Goal: Task Accomplishment & Management: Manage account settings

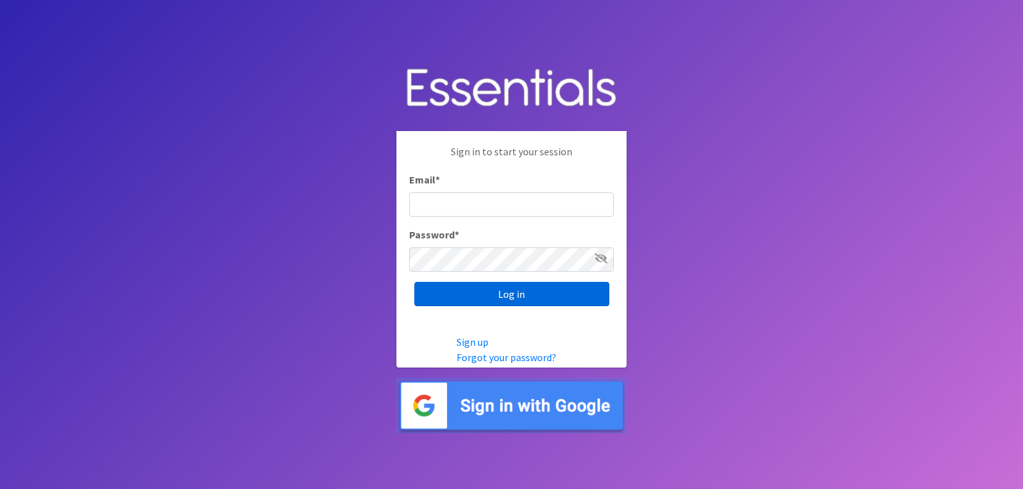
type input "lacey@familynetworknwa.com"
click at [462, 298] on input "Log in" at bounding box center [511, 294] width 195 height 24
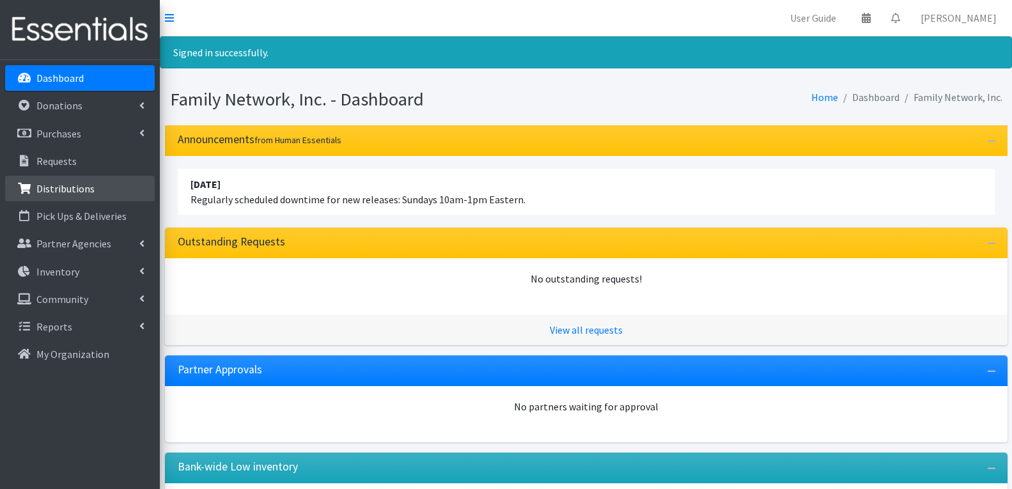
click at [84, 182] on p "Distributions" at bounding box center [65, 188] width 58 height 13
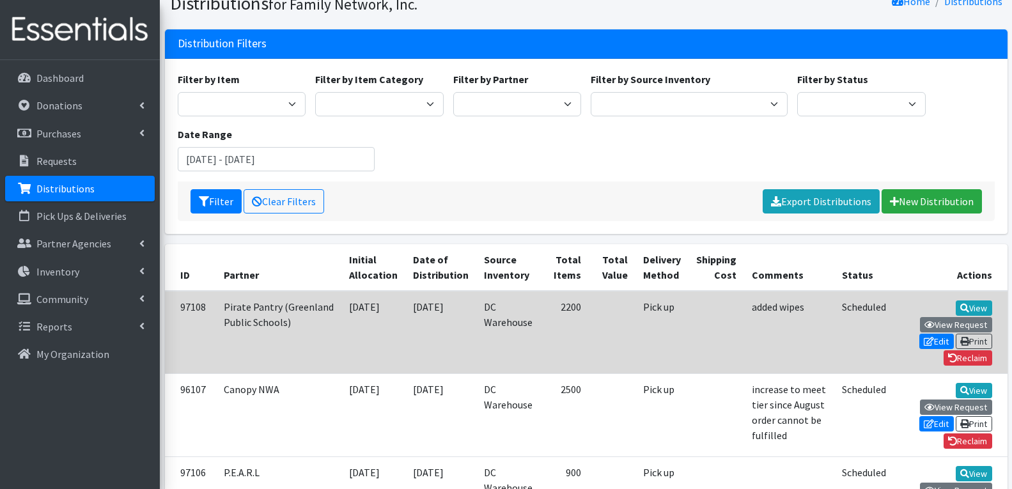
scroll to position [128, 0]
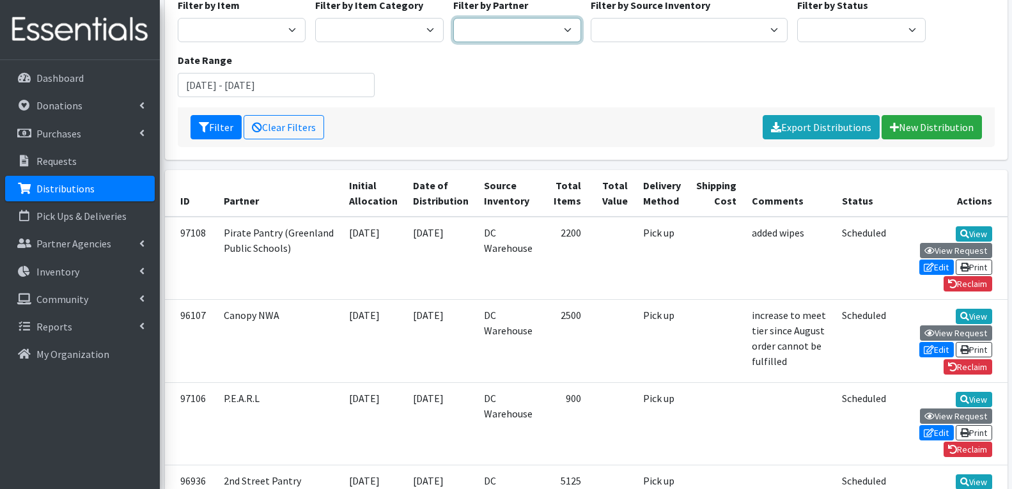
click at [530, 33] on select "2nd Street Pantry Missions [US_STATE] Coalition of Marshallese Bread of Life Ca…" at bounding box center [517, 30] width 129 height 24
select select "7386"
click at [453, 18] on select "2nd Street Pantry Missions [US_STATE] Coalition of Marshallese Bread of Life Ca…" at bounding box center [517, 30] width 129 height 24
click at [226, 130] on button "Filter" at bounding box center [216, 127] width 51 height 24
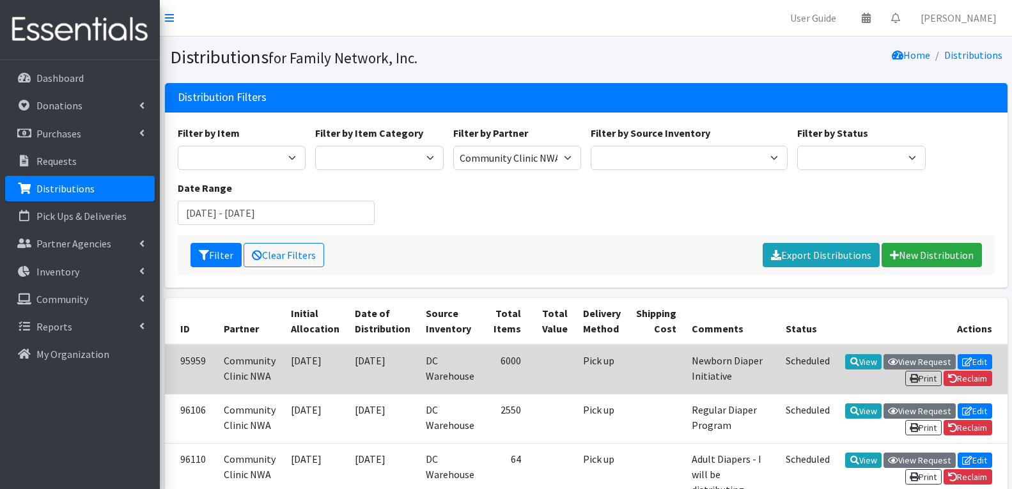
scroll to position [192, 0]
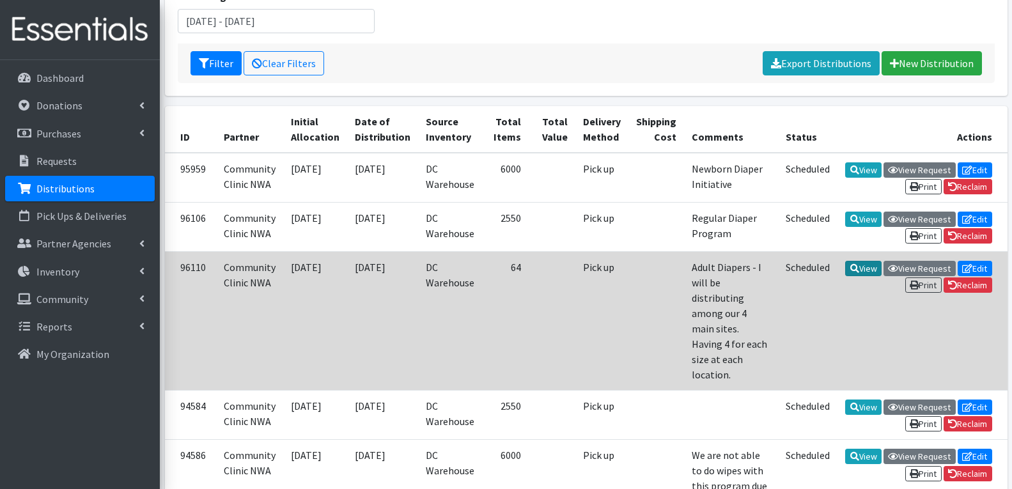
click at [852, 273] on icon at bounding box center [855, 268] width 9 height 9
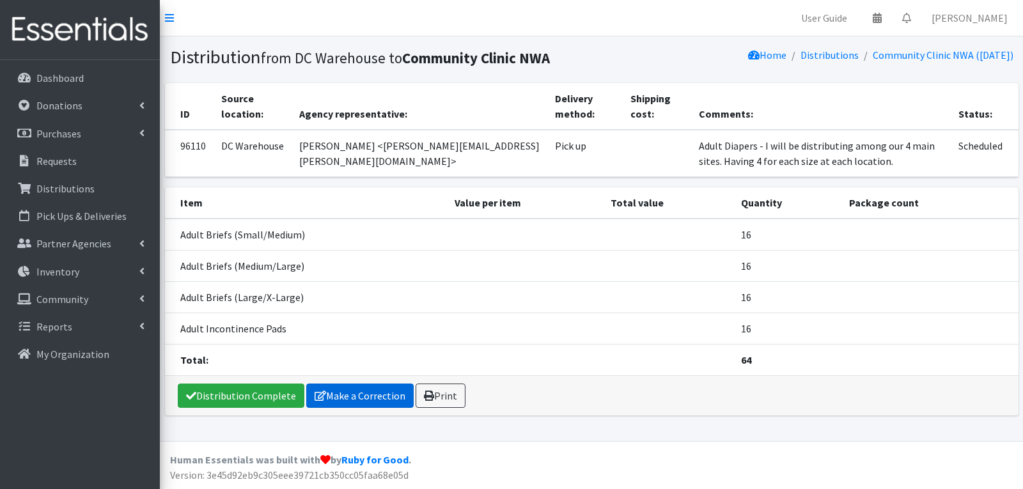
click at [385, 395] on link "Make a Correction" at bounding box center [359, 396] width 107 height 24
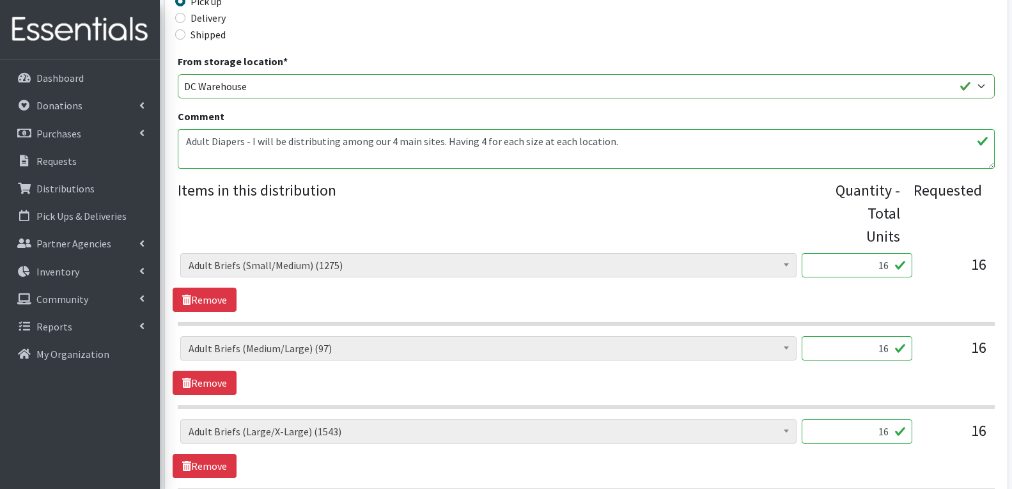
scroll to position [384, 0]
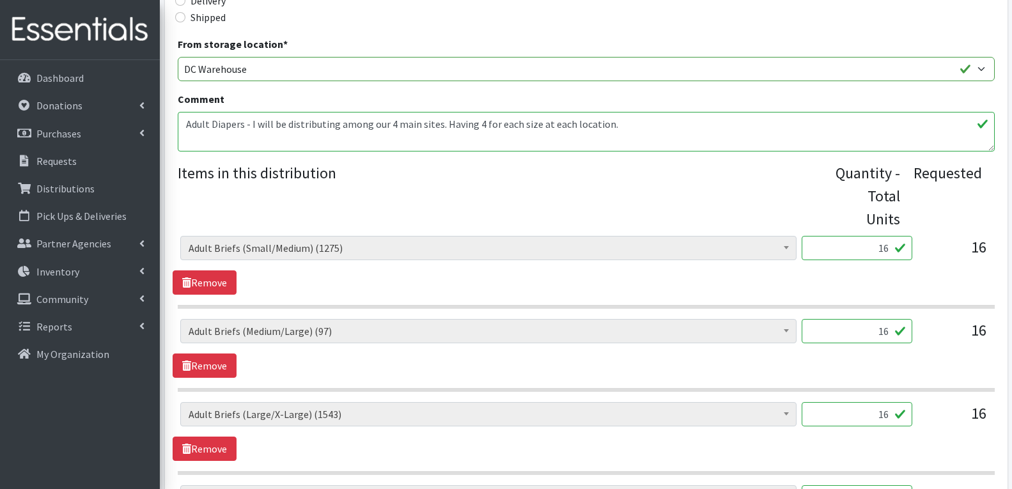
click at [889, 236] on input "16" at bounding box center [857, 248] width 111 height 24
click at [879, 236] on input "16" at bounding box center [857, 248] width 111 height 24
type input "192"
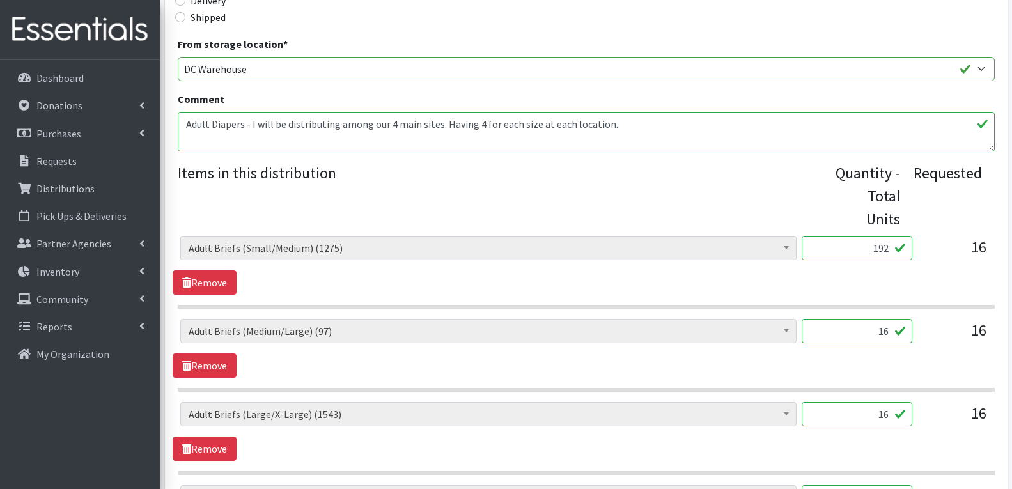
click at [867, 319] on input "16" at bounding box center [857, 331] width 111 height 24
click at [881, 319] on input "16" at bounding box center [857, 331] width 111 height 24
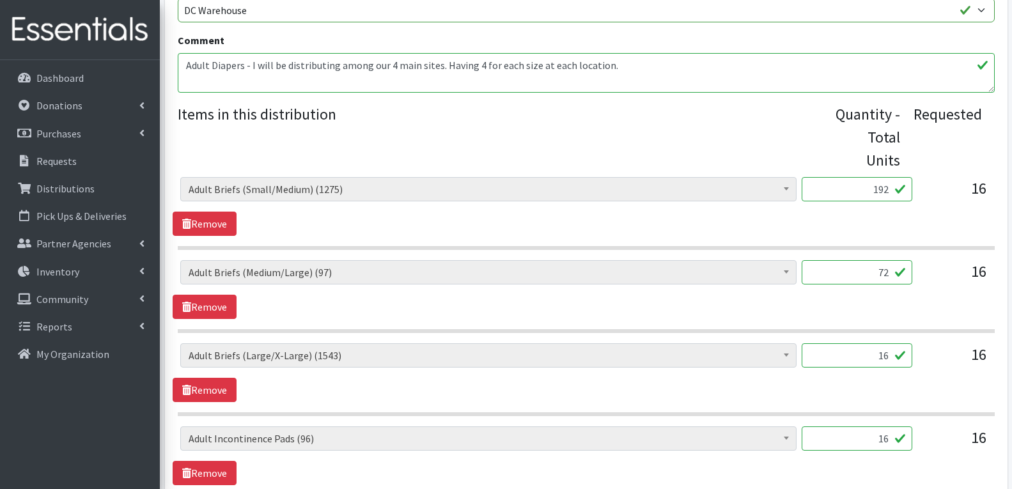
scroll to position [512, 0]
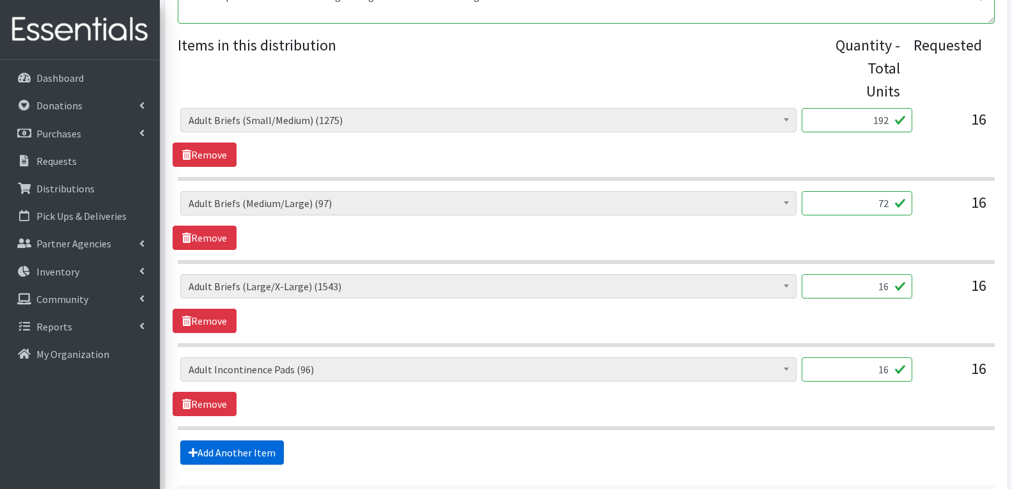
type input "72"
click at [184, 441] on link "Add Another Item" at bounding box center [232, 453] width 104 height 24
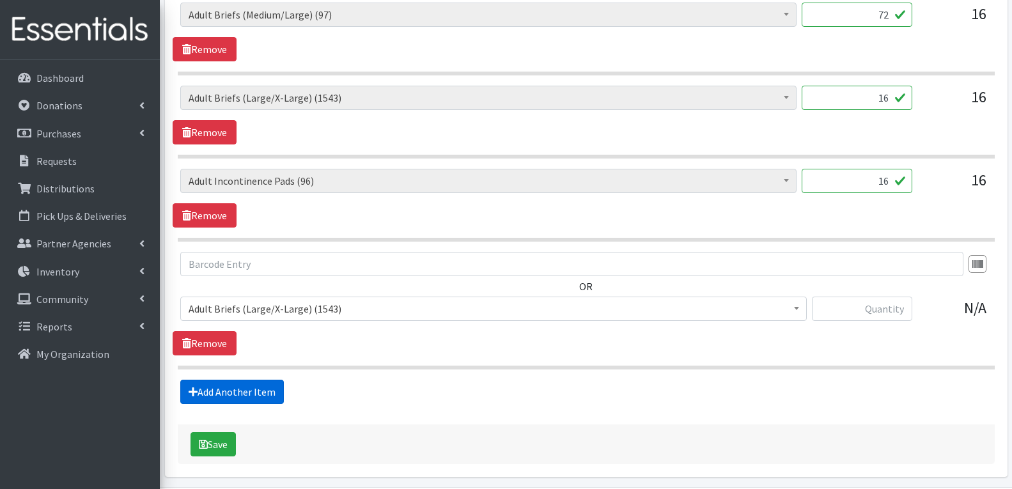
scroll to position [723, 0]
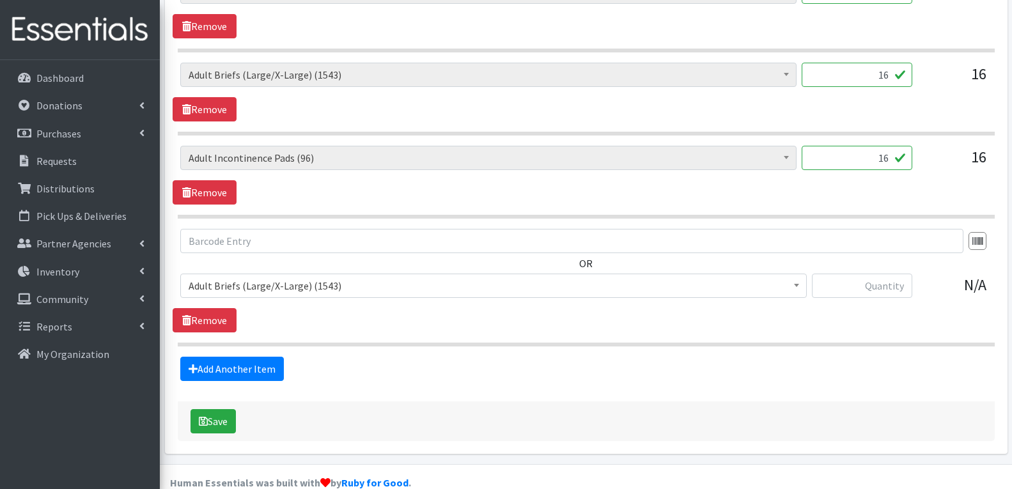
click at [625, 277] on span "Adult Briefs (Large/X-Large) (1543)" at bounding box center [494, 286] width 610 height 18
click at [865, 274] on input "text" at bounding box center [862, 286] width 100 height 24
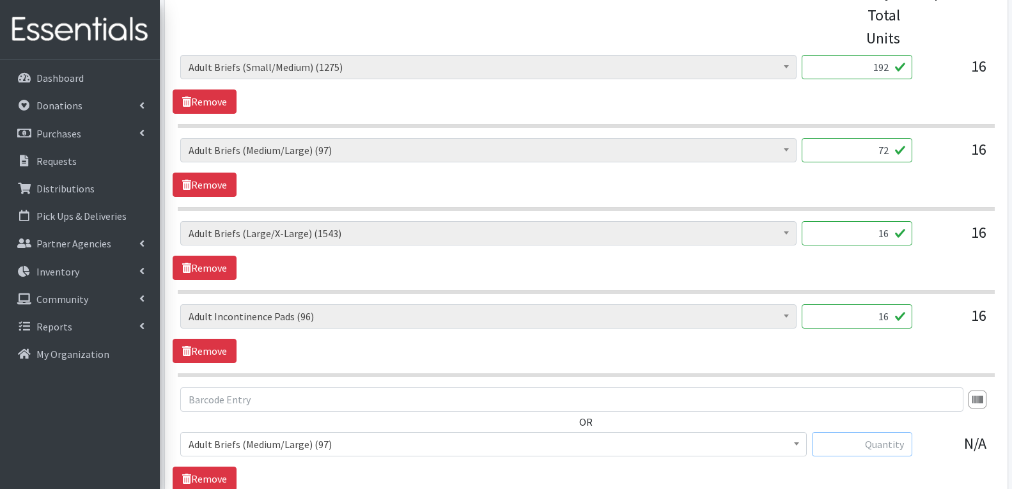
scroll to position [595, 0]
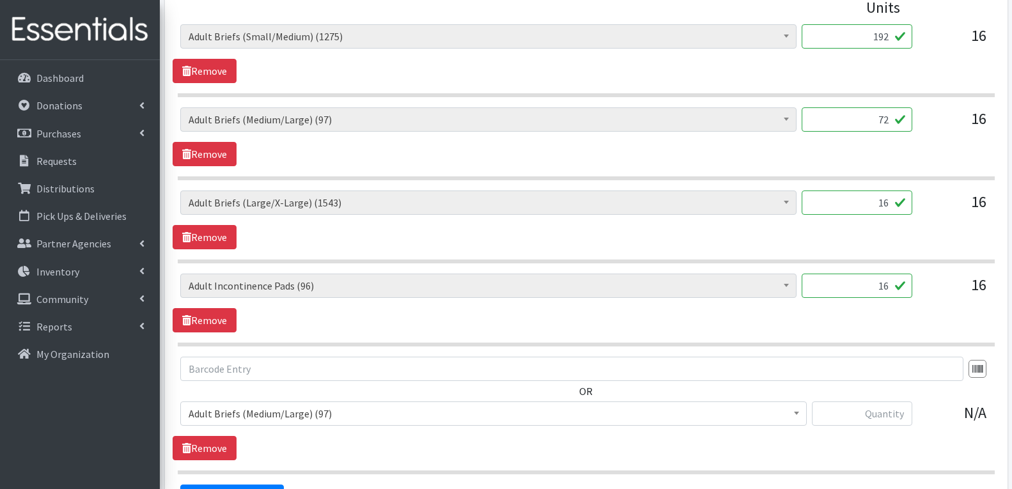
click at [759, 405] on span "Adult Briefs (Medium/Large) (97)" at bounding box center [494, 414] width 610 height 18
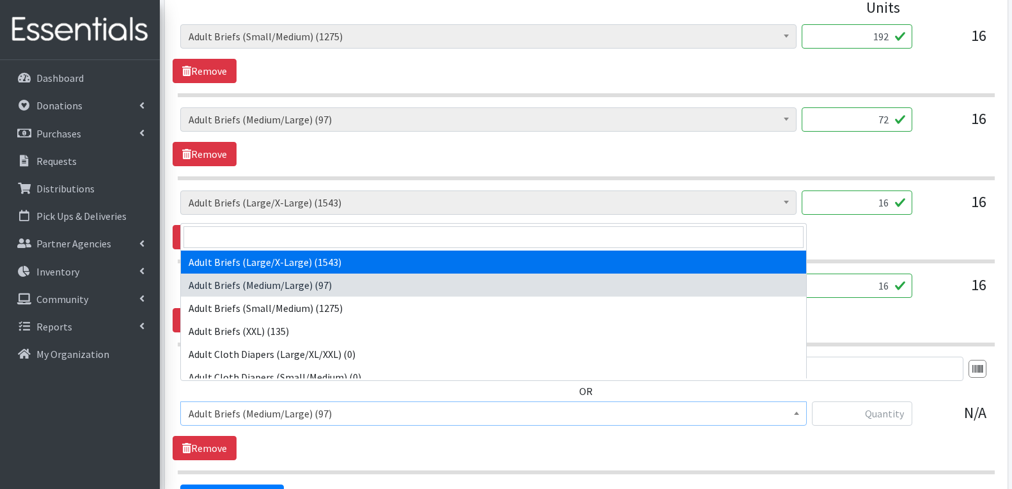
select select "4544"
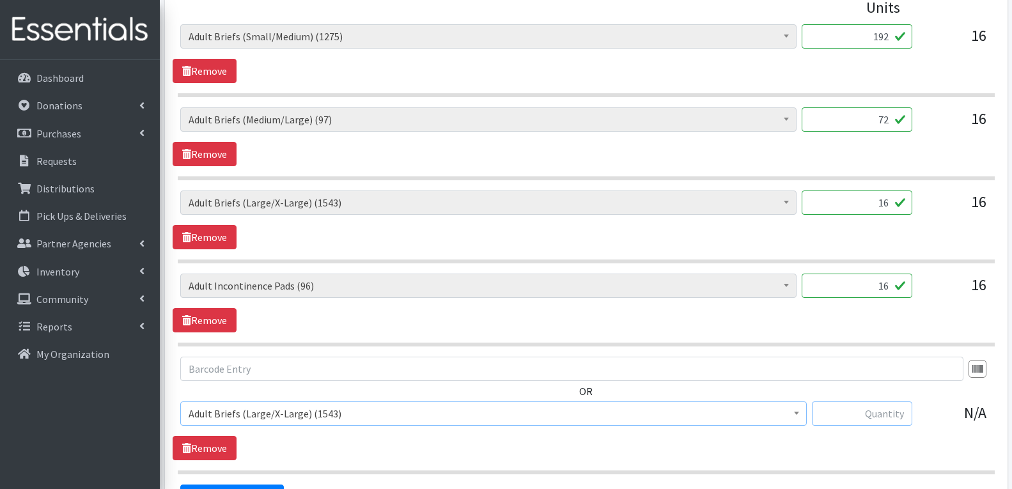
click at [890, 402] on input "text" at bounding box center [862, 414] width 100 height 24
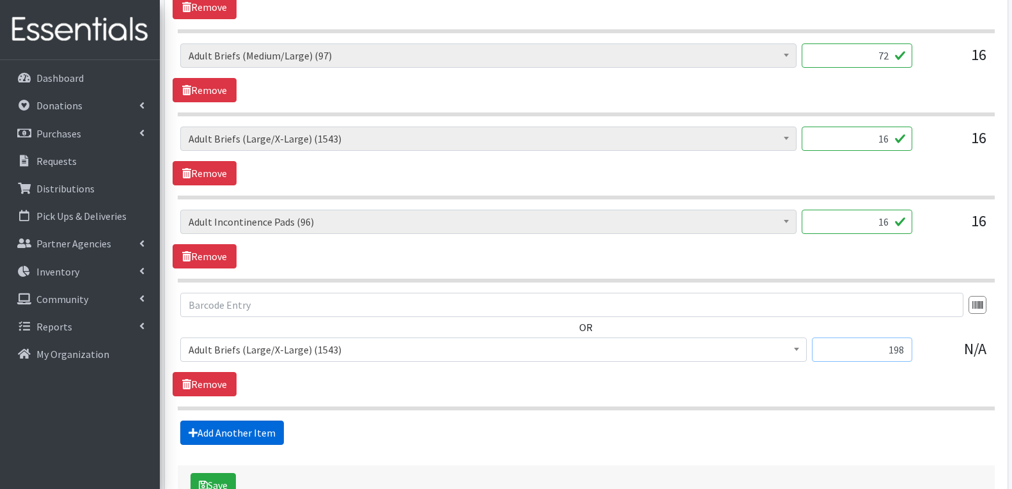
type input "198"
click at [255, 421] on link "Add Another Item" at bounding box center [232, 433] width 104 height 24
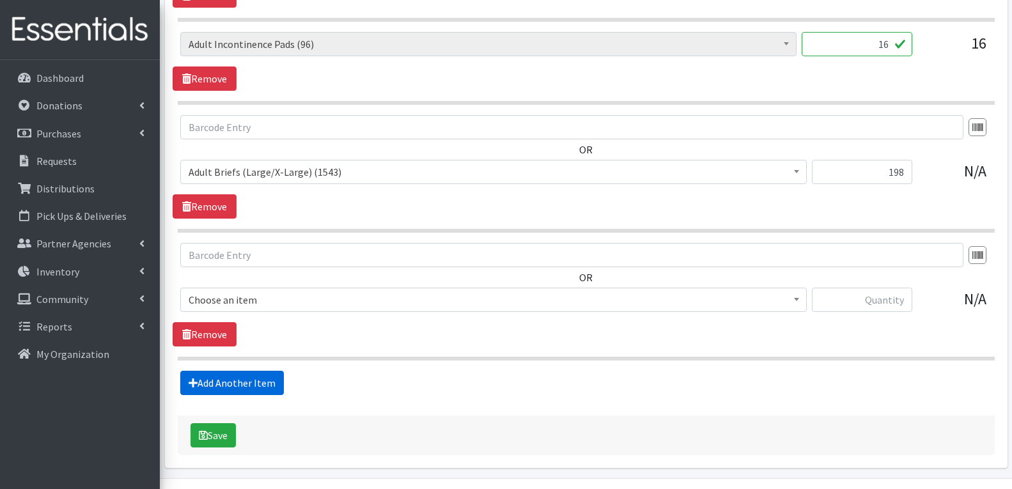
scroll to position [851, 0]
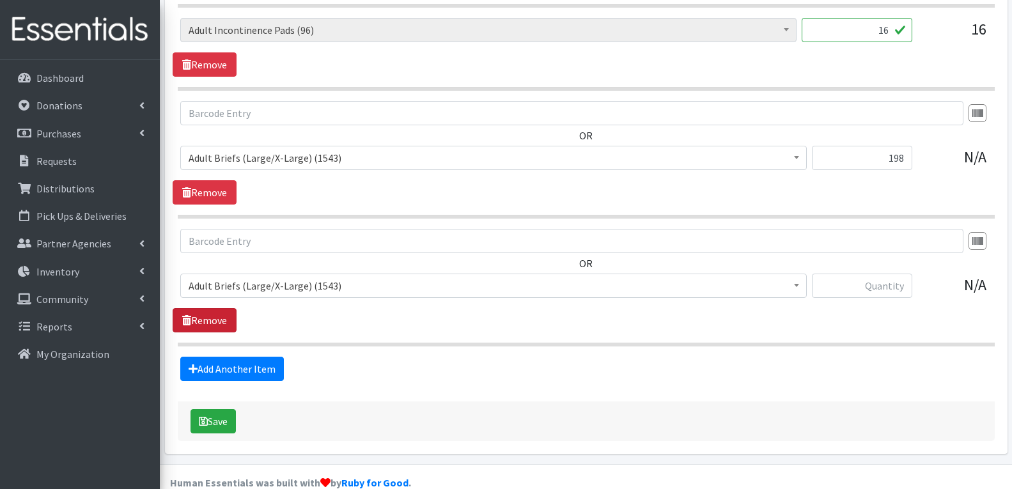
click at [191, 308] on link "Remove" at bounding box center [205, 320] width 64 height 24
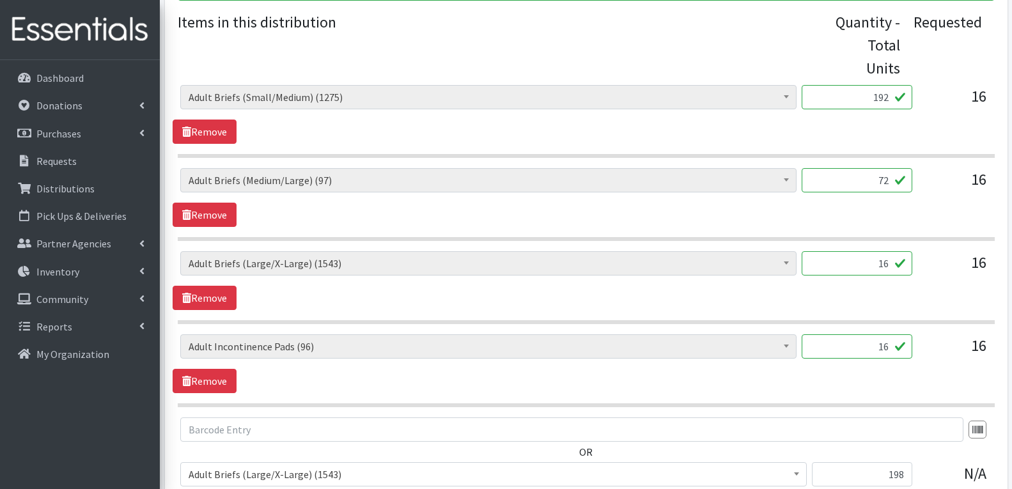
scroll to position [531, 0]
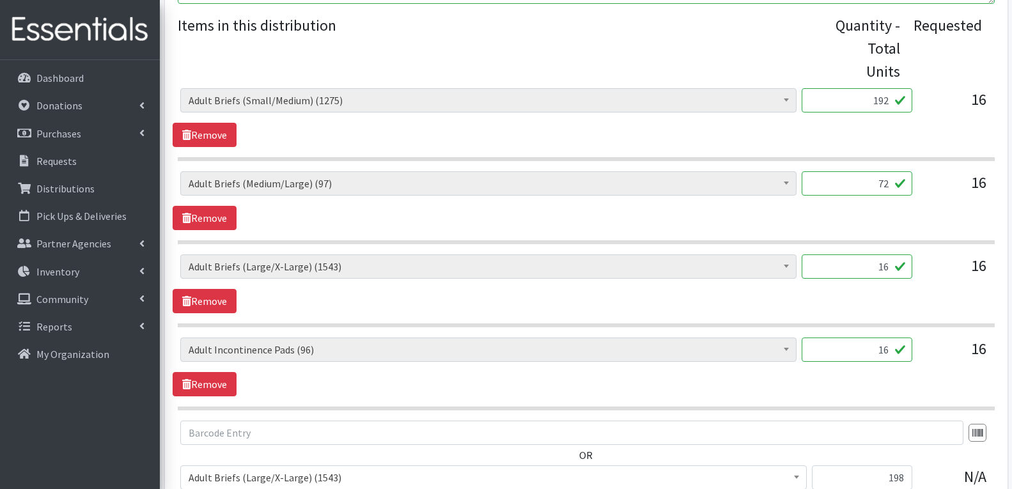
click at [860, 255] on input "16" at bounding box center [857, 267] width 111 height 24
click at [868, 255] on input "16" at bounding box center [857, 267] width 111 height 24
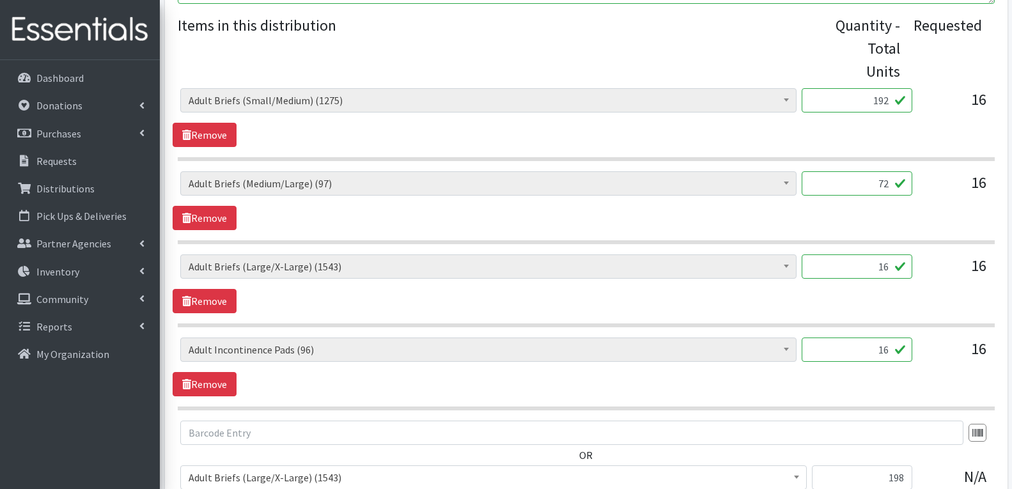
click at [868, 255] on input "16" at bounding box center [857, 267] width 111 height 24
click at [881, 255] on input "70" at bounding box center [857, 267] width 111 height 24
type input "238"
click at [769, 272] on div "Adult Briefs (Large/X-Large) (1543) Adult Briefs (Medium/Large) (97) Adult Brie…" at bounding box center [586, 284] width 827 height 59
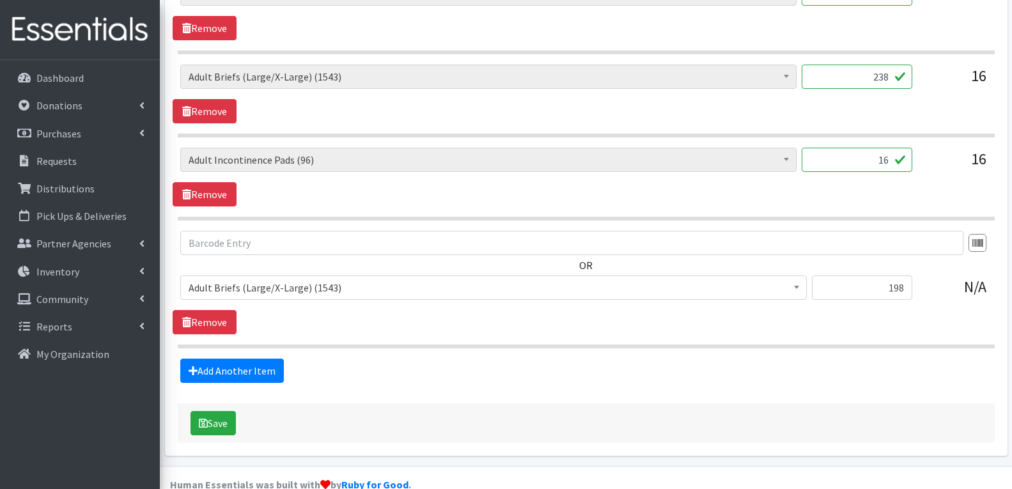
scroll to position [723, 0]
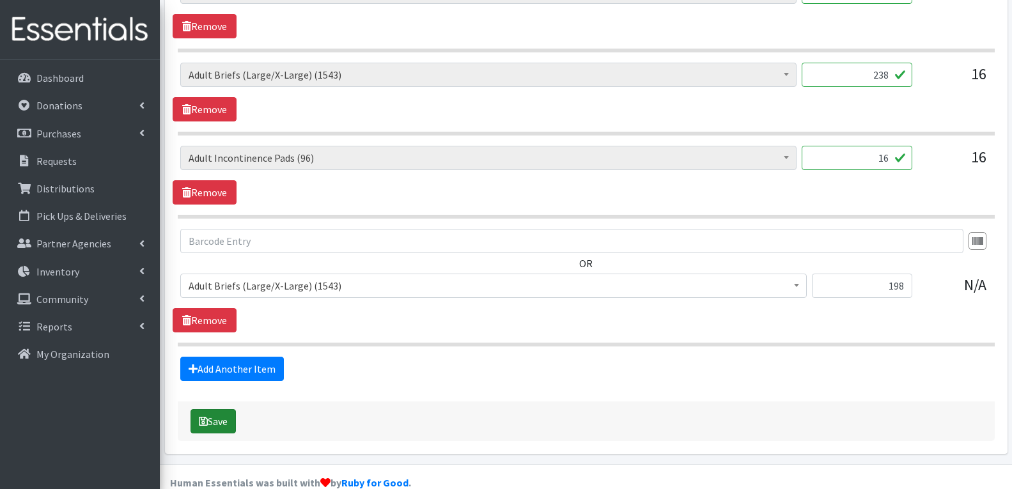
click at [231, 409] on button "Save" at bounding box center [213, 421] width 45 height 24
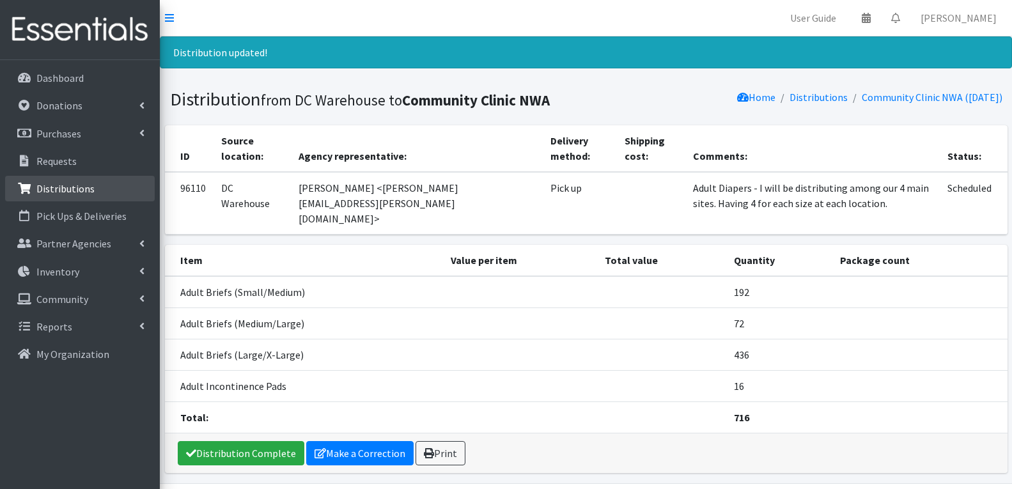
click at [57, 191] on p "Distributions" at bounding box center [65, 188] width 58 height 13
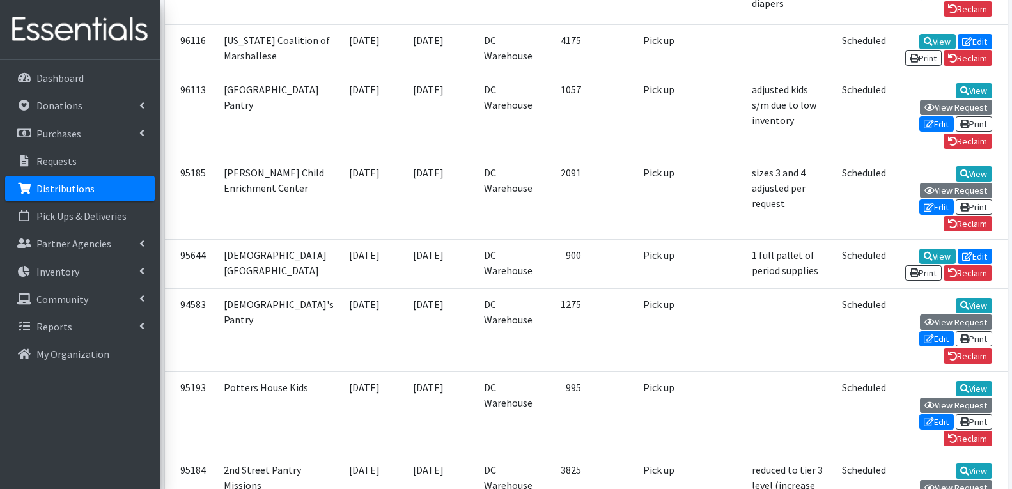
scroll to position [3326, 0]
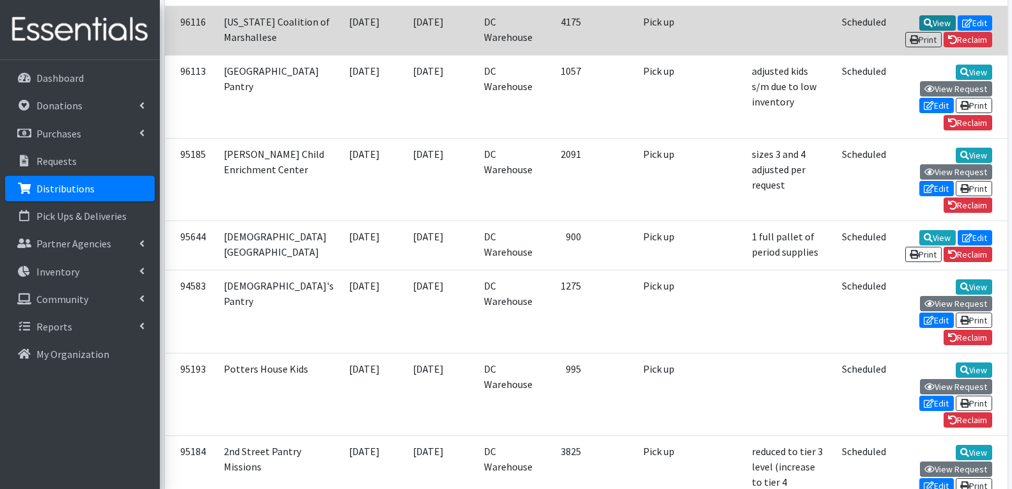
click at [924, 28] on icon at bounding box center [928, 23] width 9 height 9
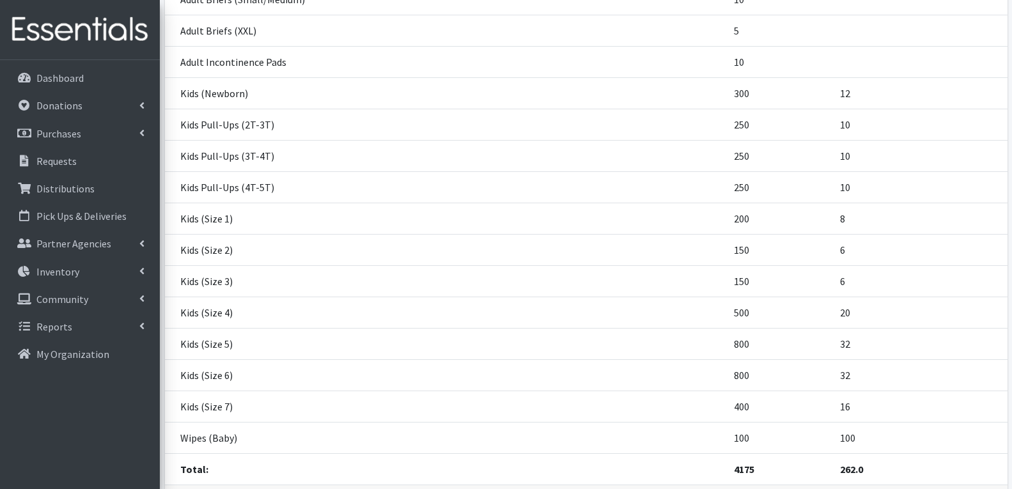
scroll to position [320, 0]
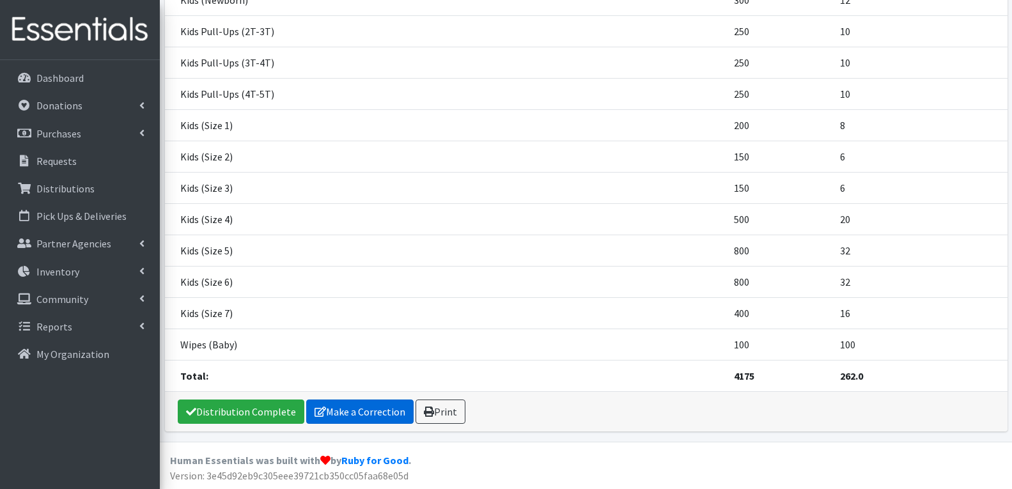
click at [317, 404] on link "Make a Correction" at bounding box center [359, 412] width 107 height 24
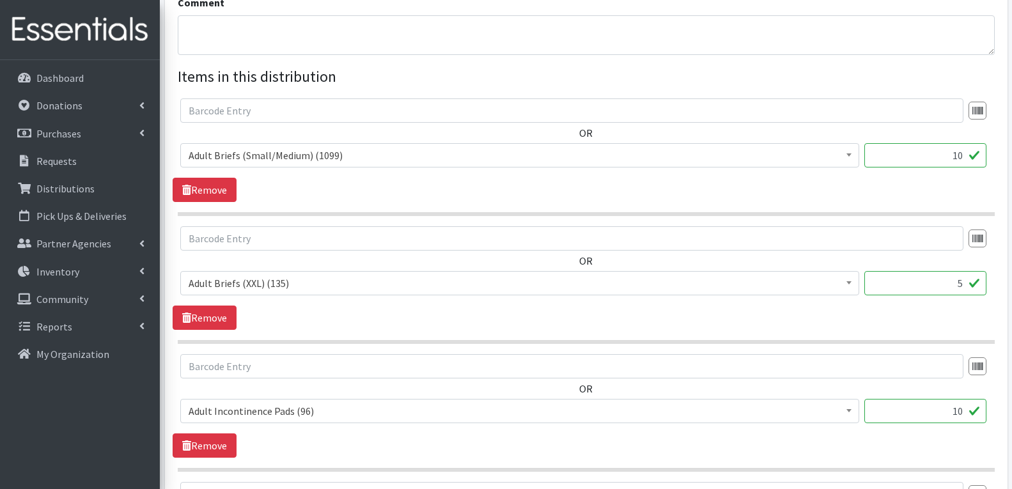
scroll to position [448, 0]
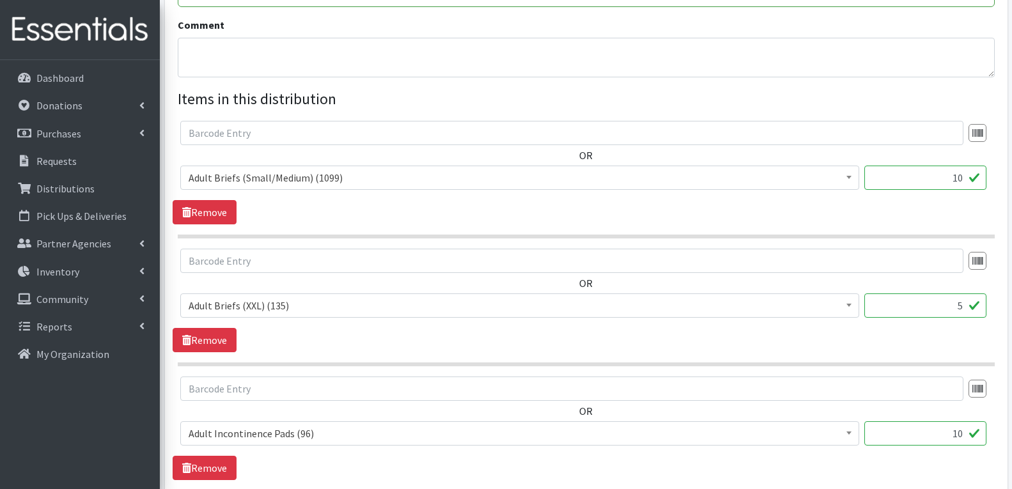
click at [909, 189] on input "10" at bounding box center [926, 178] width 122 height 24
type input "206"
click at [835, 211] on div "OR Adult Briefs (Large/X-Large) (1123) Adult Briefs (Medium/Large) (41) Adult B…" at bounding box center [586, 173] width 827 height 104
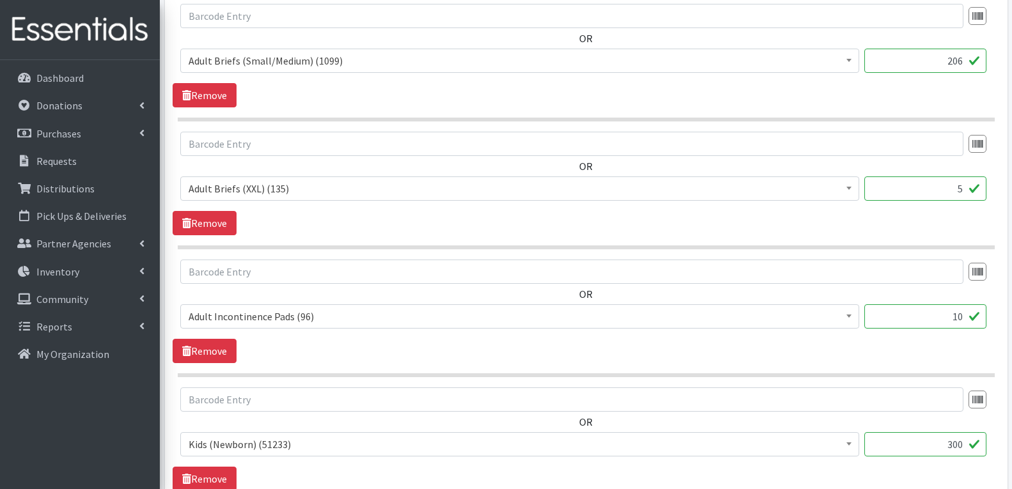
scroll to position [576, 0]
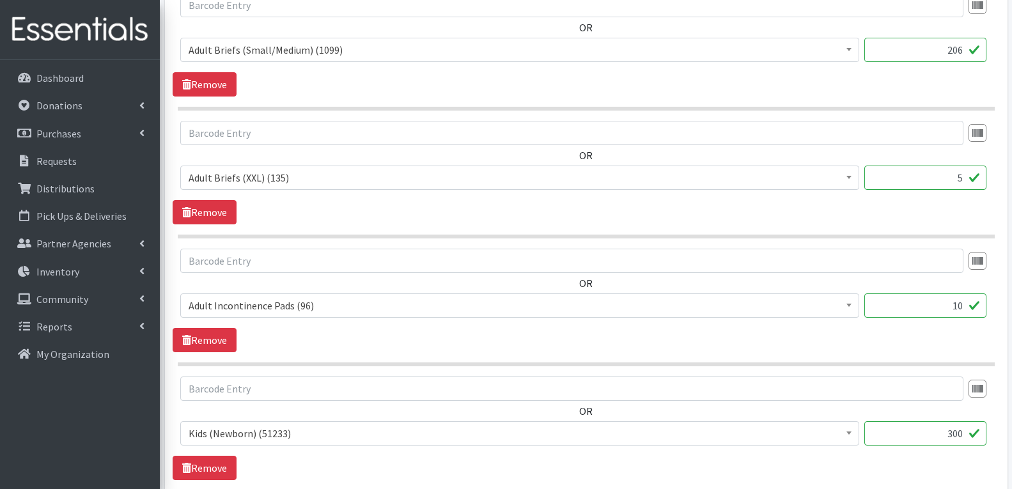
click at [922, 188] on input "5" at bounding box center [926, 178] width 122 height 24
type input "60"
click at [940, 307] on input "10" at bounding box center [926, 306] width 122 height 24
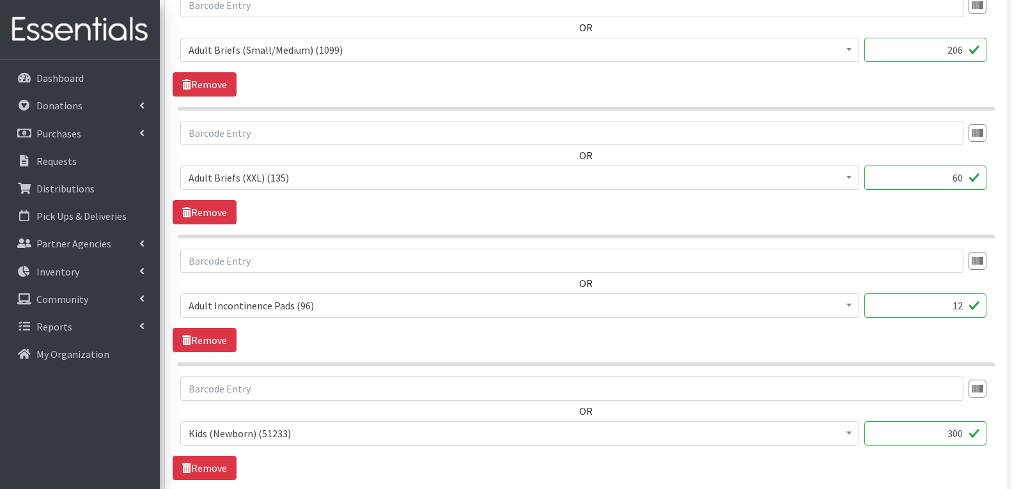
type input "1"
type input "96"
click at [732, 340] on div "OR Adult Briefs (Large/X-Large) (1123) Adult Briefs (Medium/Large) (41) Adult B…" at bounding box center [586, 301] width 827 height 104
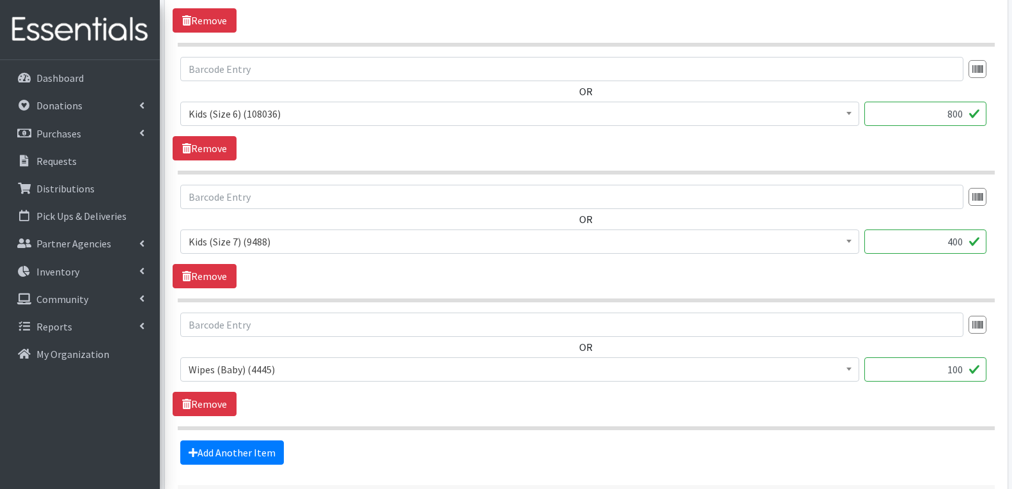
scroll to position [2111, 0]
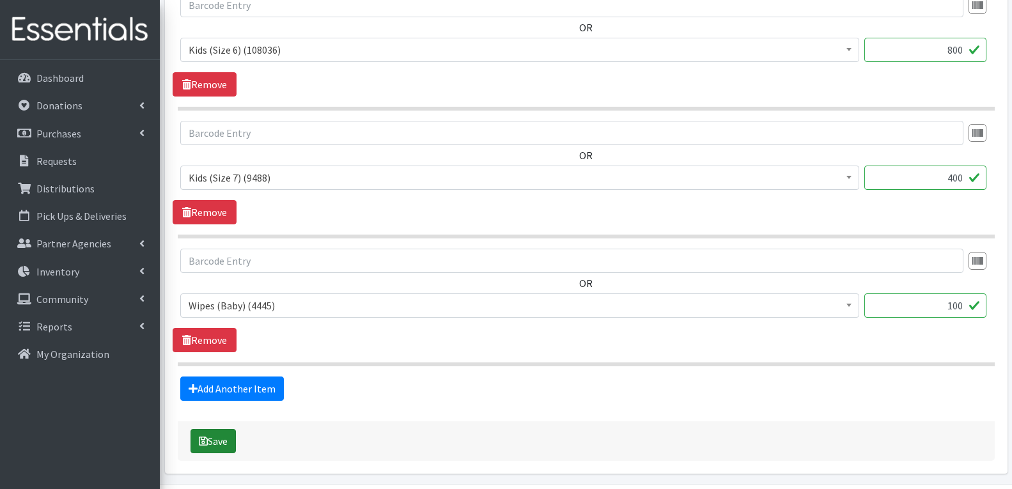
click at [203, 443] on icon "submit" at bounding box center [203, 441] width 9 height 10
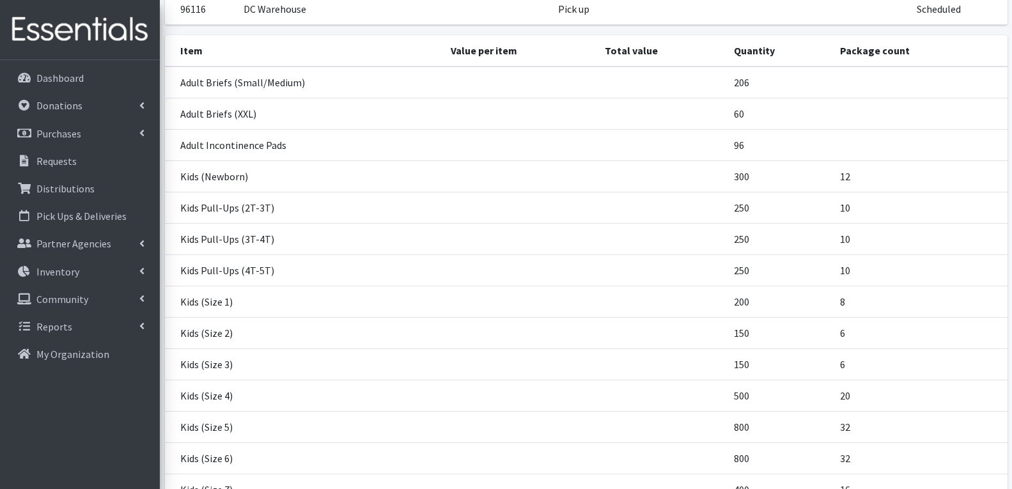
scroll to position [405, 0]
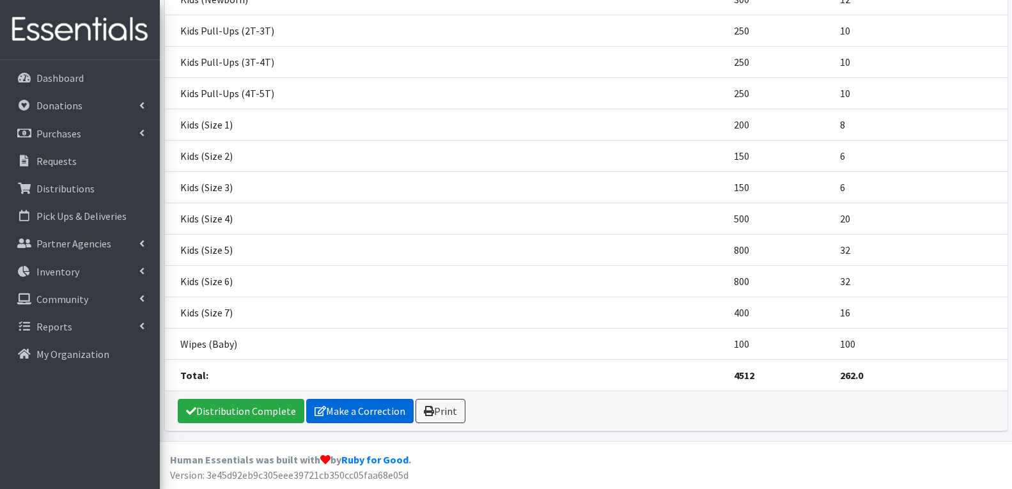
click at [353, 411] on link "Make a Correction" at bounding box center [359, 411] width 107 height 24
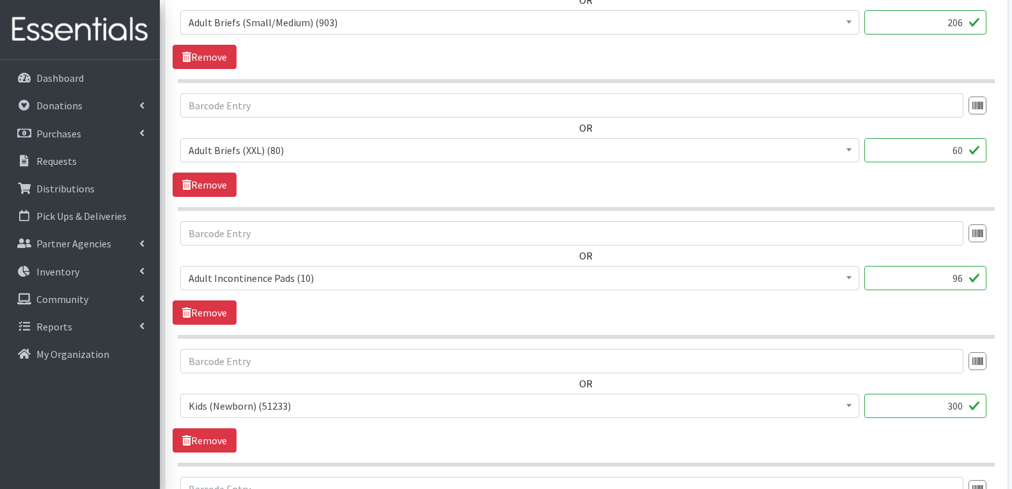
scroll to position [640, 0]
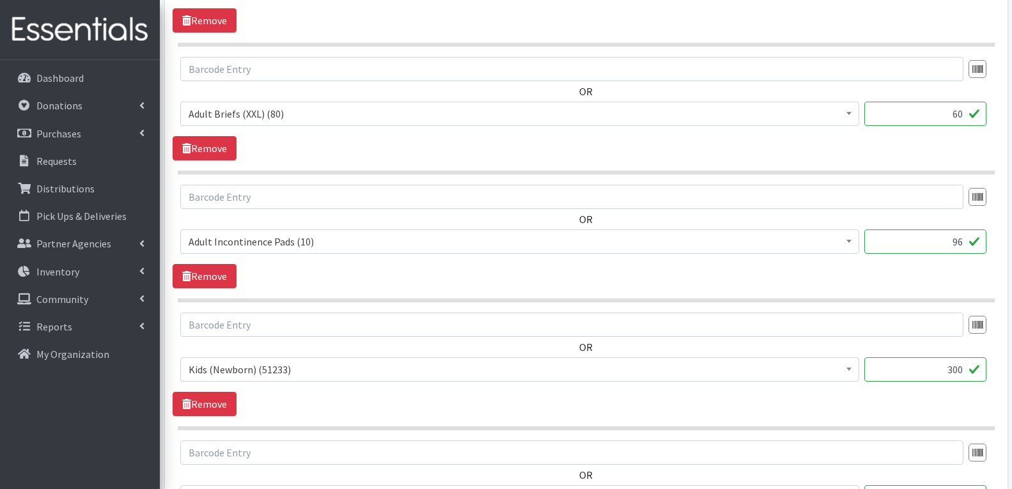
click at [932, 246] on input "96" at bounding box center [926, 242] width 122 height 24
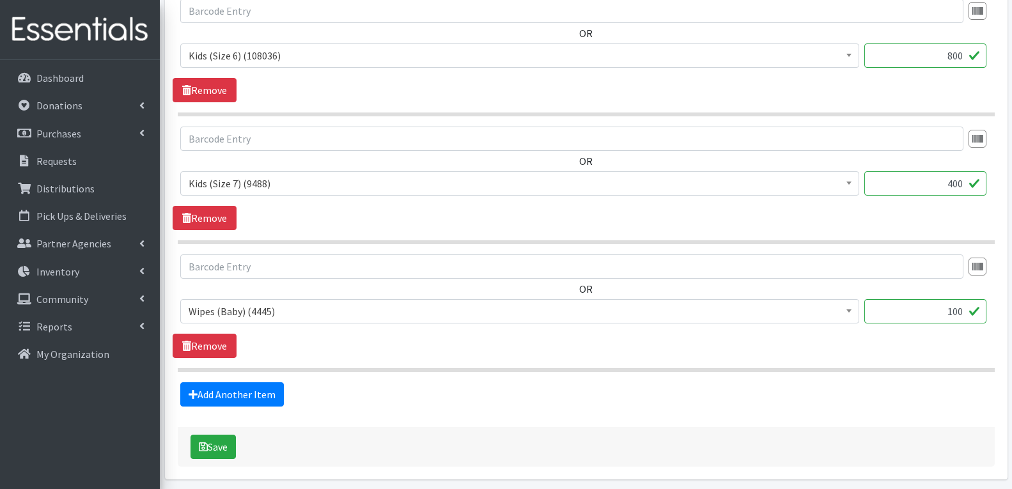
scroll to position [2153, 0]
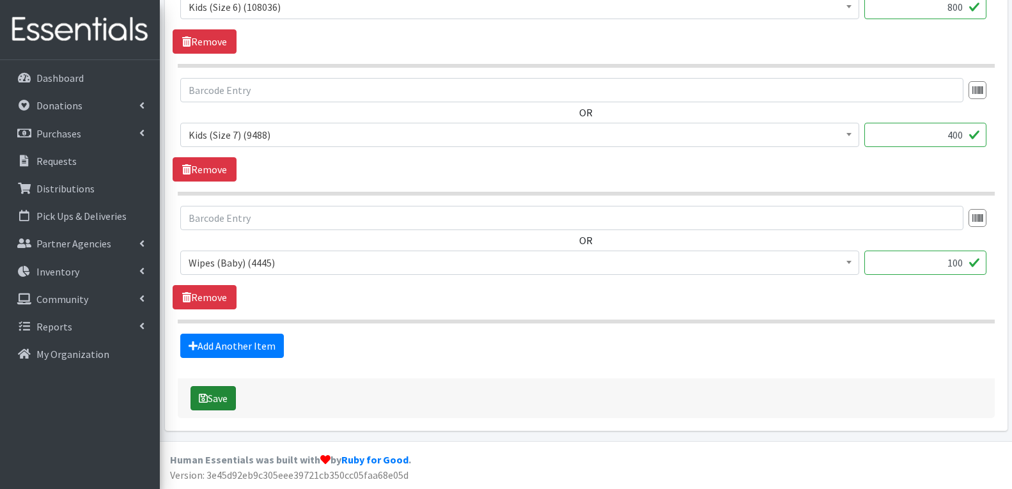
type input "10"
click at [222, 404] on button "Save" at bounding box center [213, 398] width 45 height 24
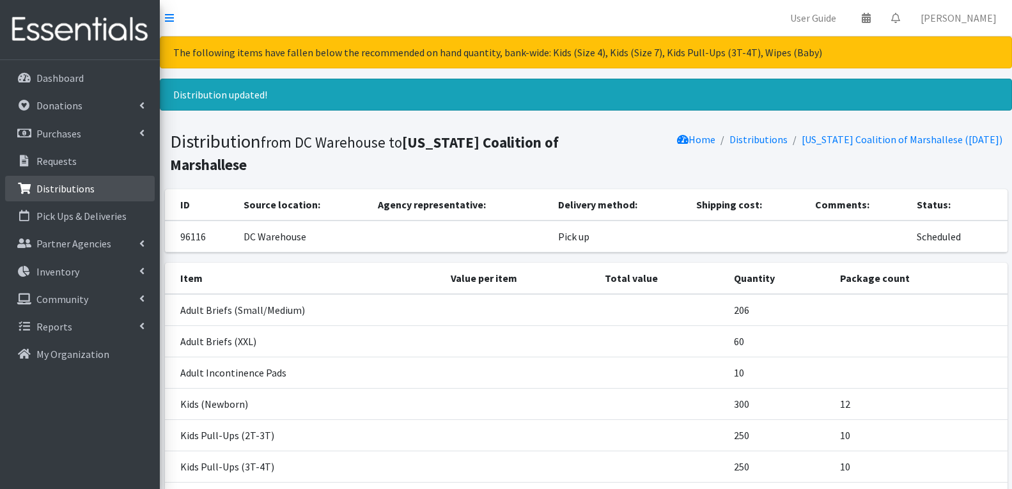
click at [80, 194] on p "Distributions" at bounding box center [65, 188] width 58 height 13
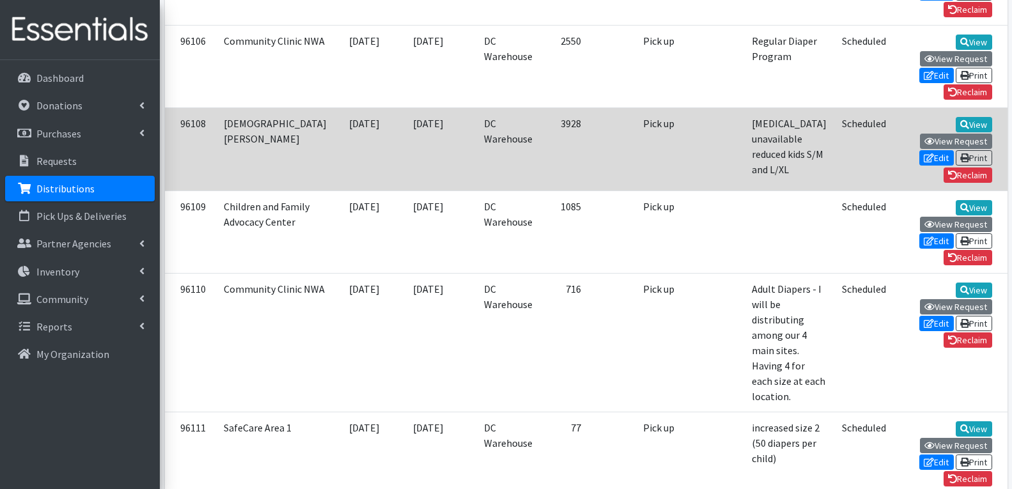
scroll to position [2814, 0]
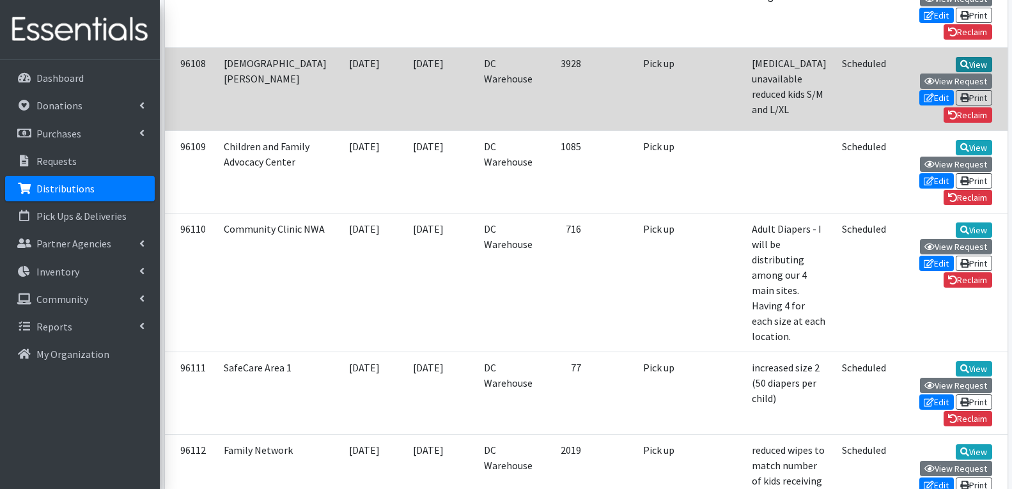
click at [956, 72] on link "View" at bounding box center [974, 64] width 36 height 15
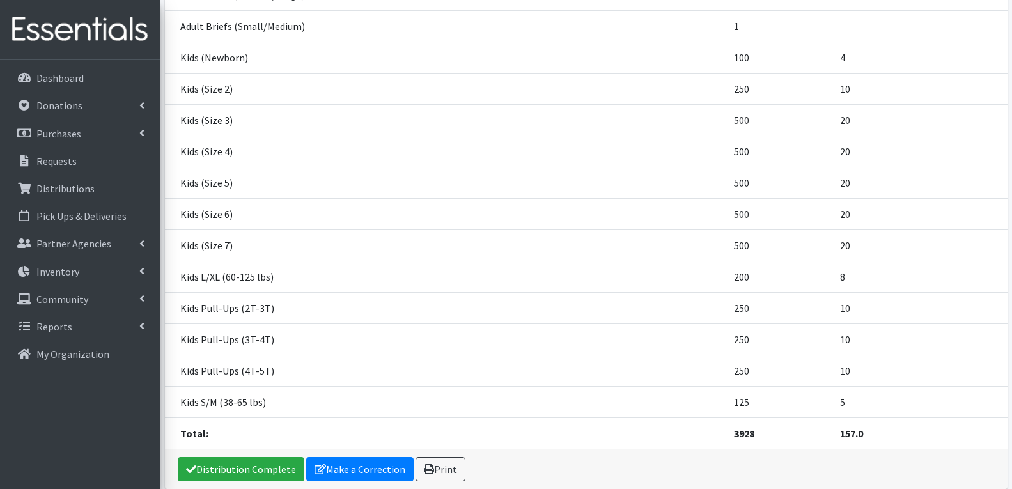
scroll to position [320, 0]
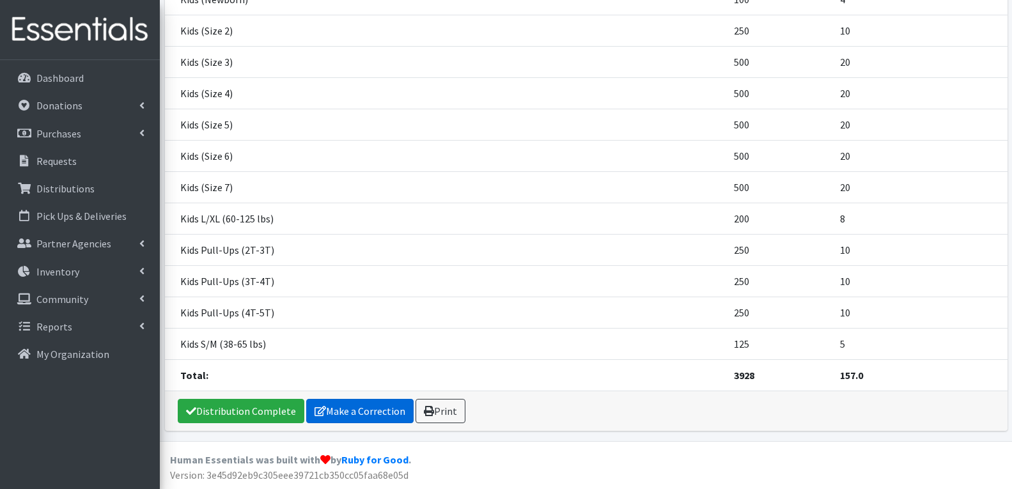
click at [342, 411] on link "Make a Correction" at bounding box center [359, 411] width 107 height 24
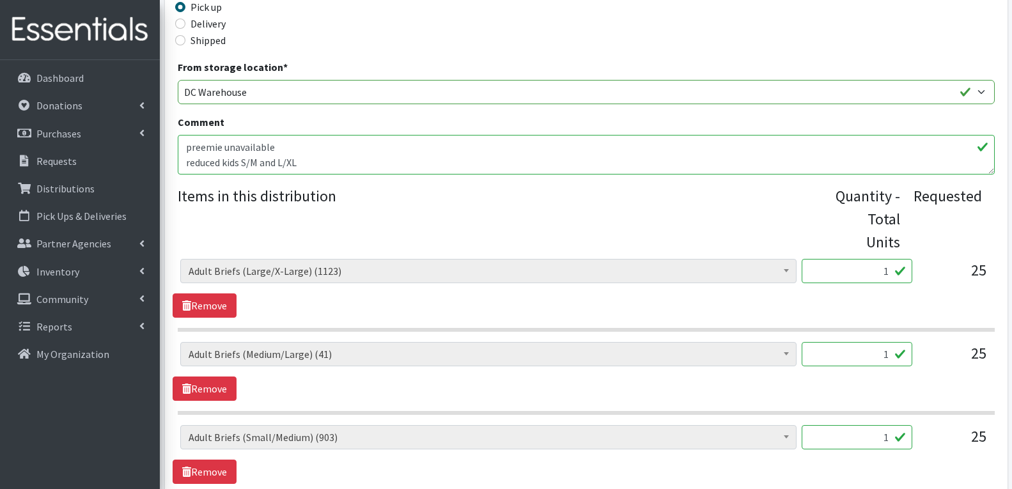
scroll to position [384, 0]
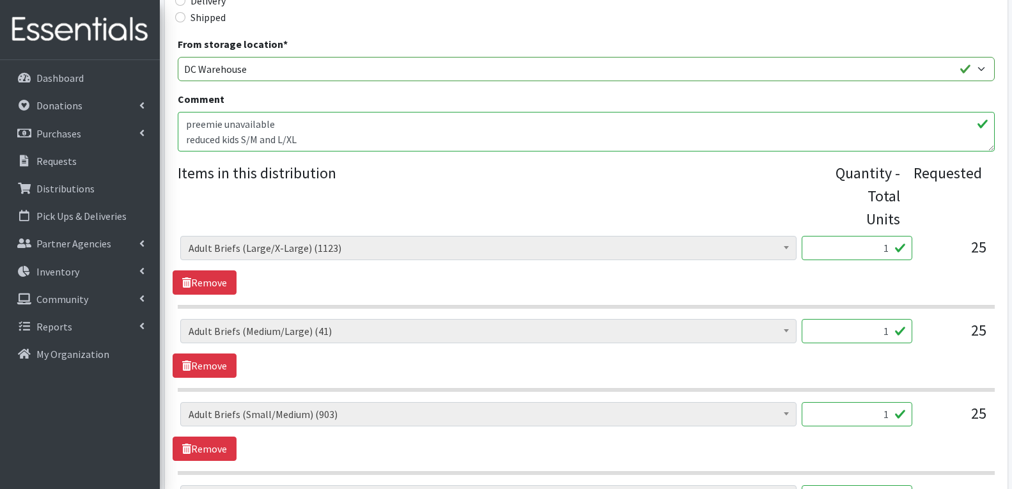
click at [872, 236] on input "1" at bounding box center [857, 248] width 111 height 24
type input "18"
click at [880, 319] on input "1" at bounding box center [857, 331] width 111 height 24
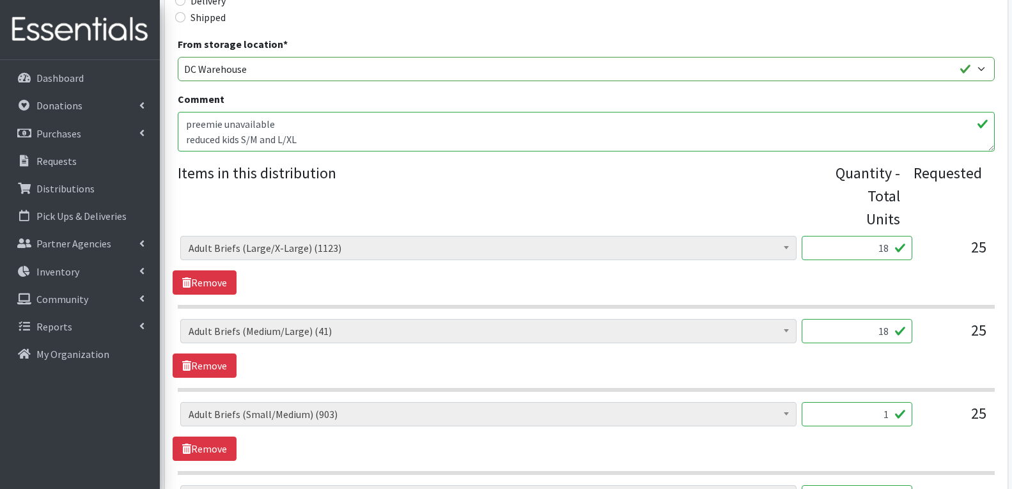
type input "18"
click at [885, 402] on input "1" at bounding box center [857, 414] width 111 height 24
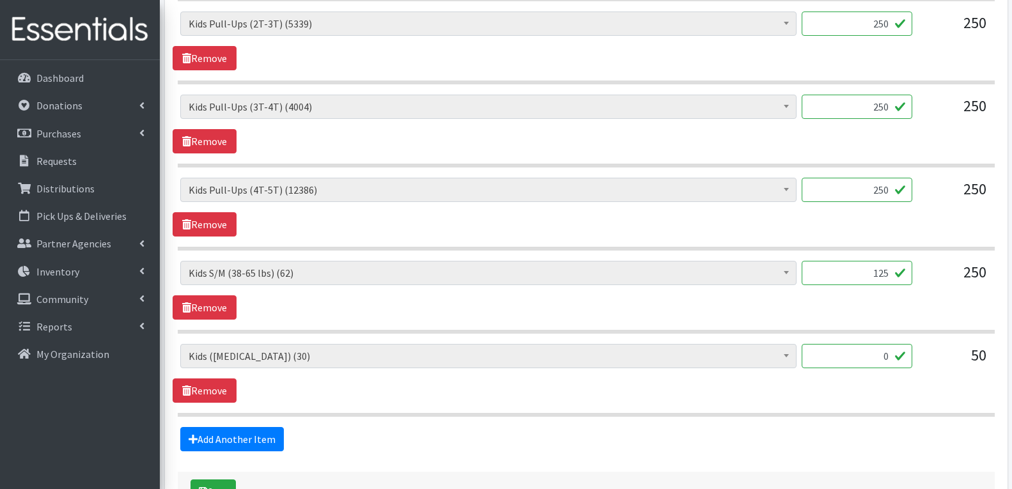
scroll to position [1593, 0]
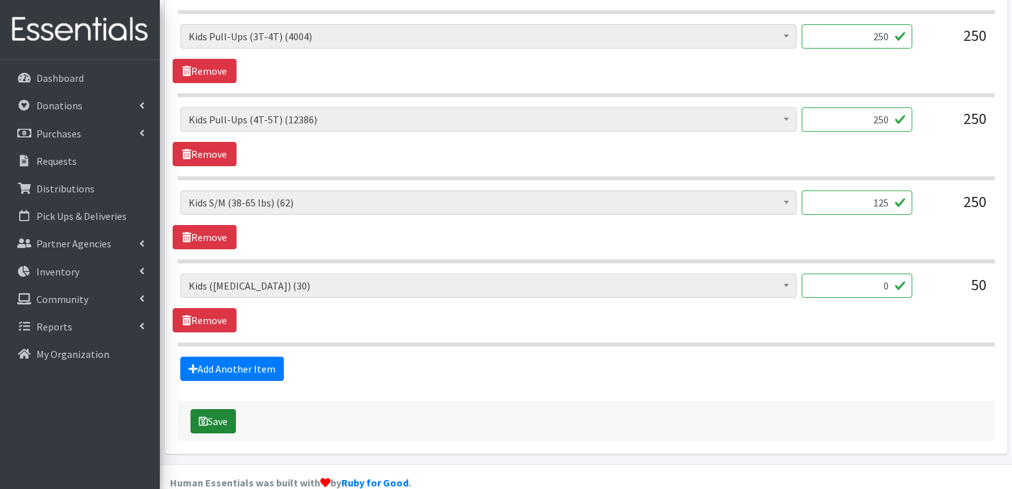
type input "12"
click at [221, 409] on button "Save" at bounding box center [213, 421] width 45 height 24
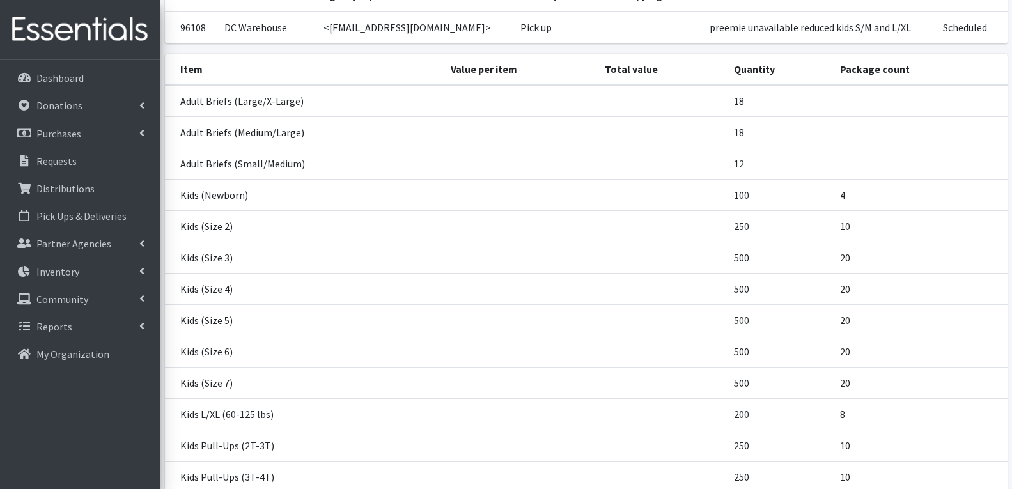
scroll to position [320, 0]
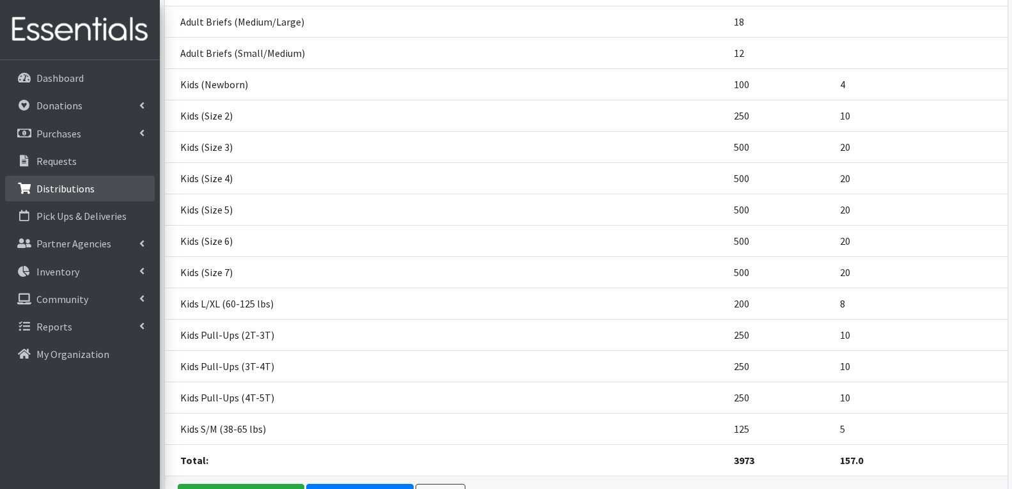
click at [56, 200] on link "Distributions" at bounding box center [80, 189] width 150 height 26
